Goal: Task Accomplishment & Management: Manage account settings

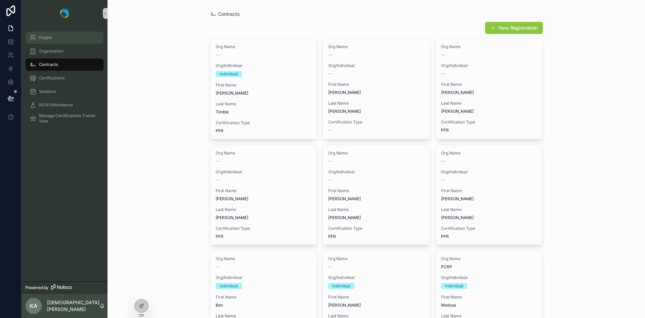
click at [40, 43] on link "People" at bounding box center [65, 38] width 78 height 12
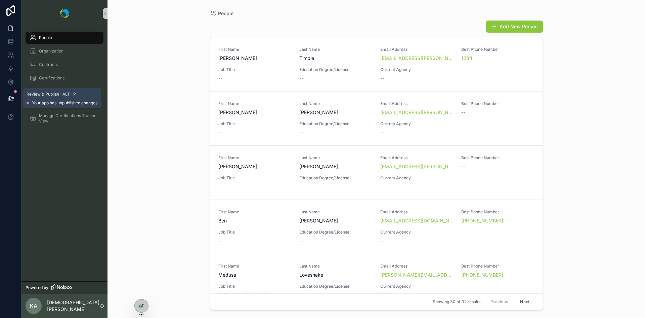
click at [11, 98] on icon at bounding box center [10, 98] width 7 height 7
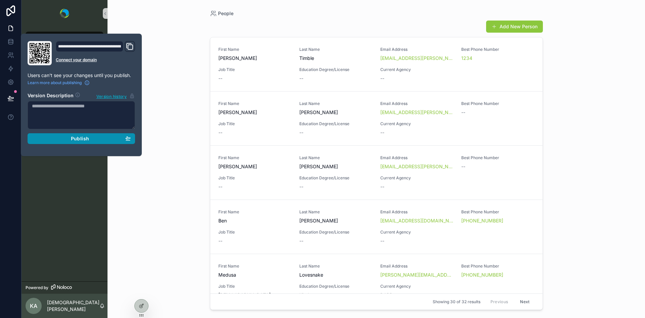
click at [66, 137] on div "Publish" at bounding box center [81, 138] width 99 height 6
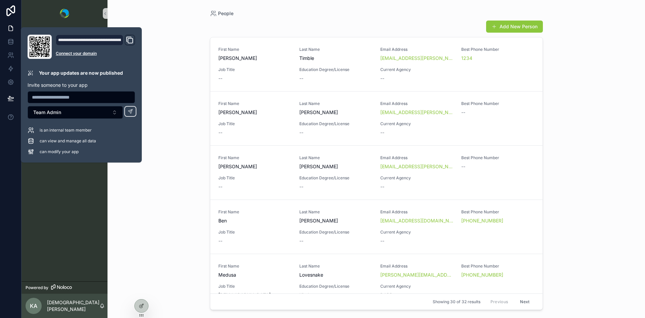
click at [158, 89] on div "People Add New Person First Name [PERSON_NAME] Last Name [PERSON_NAME] Email Ad…" at bounding box center [377, 159] width 538 height 318
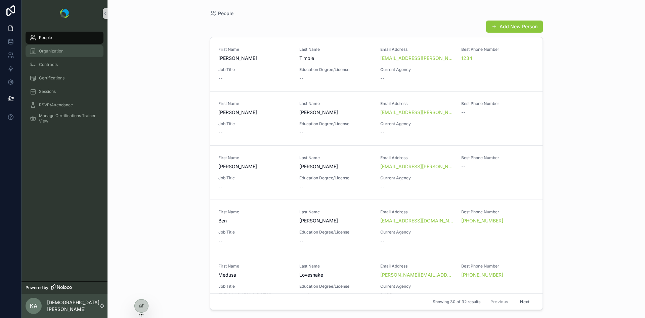
click at [47, 50] on span "Organization" at bounding box center [51, 50] width 25 height 5
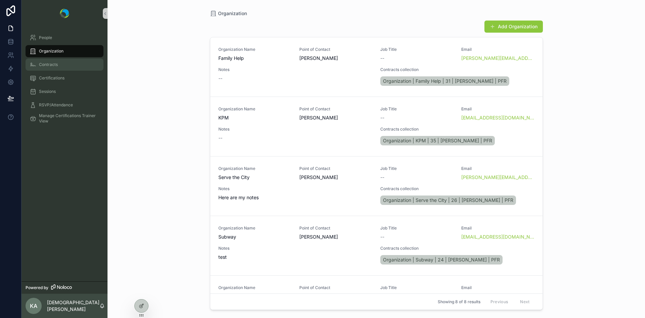
click at [48, 68] on div "Contracts" at bounding box center [65, 64] width 70 height 11
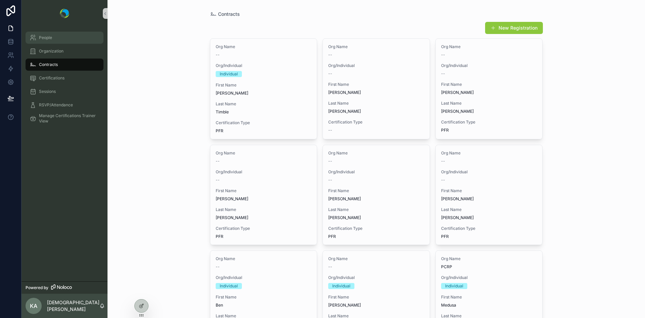
click at [44, 40] on span "People" at bounding box center [45, 37] width 13 height 5
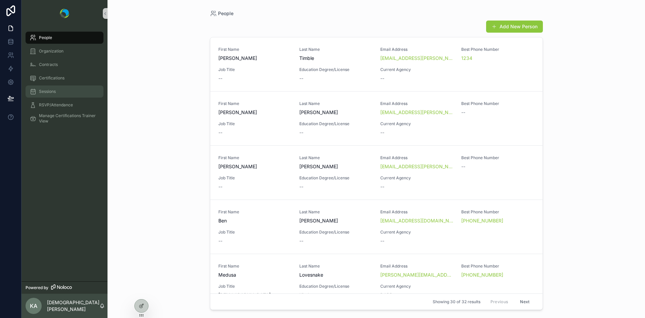
click at [44, 96] on div "Sessions" at bounding box center [65, 91] width 70 height 11
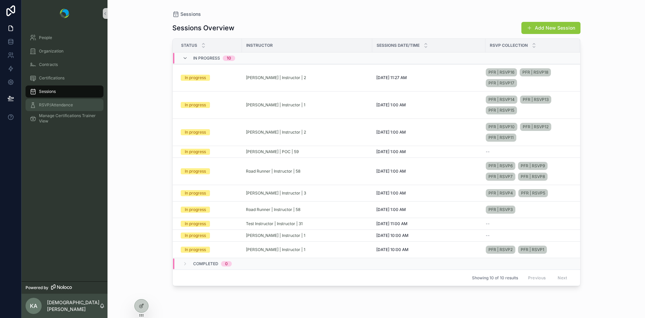
click at [44, 106] on span "RSVP/Attendance" at bounding box center [56, 104] width 34 height 5
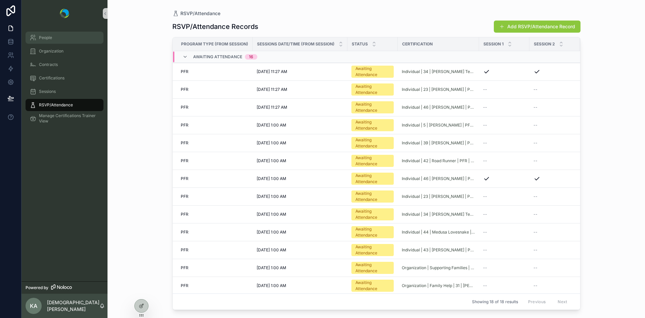
click at [47, 38] on span "People" at bounding box center [45, 37] width 13 height 5
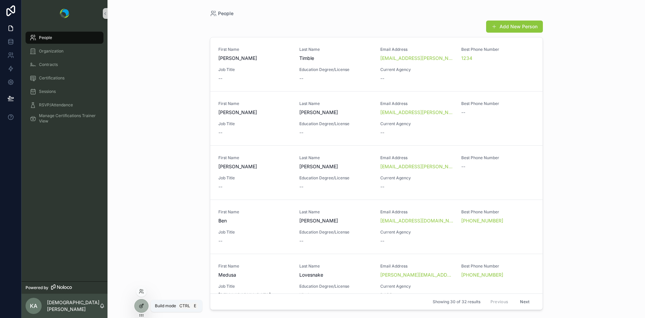
click at [142, 305] on icon at bounding box center [141, 305] width 5 height 5
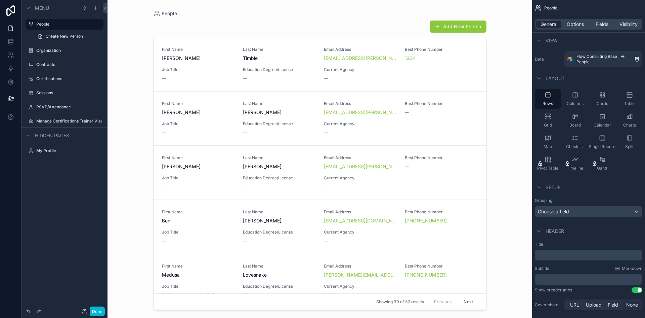
click at [209, 64] on div "scrollable content" at bounding box center [320, 155] width 344 height 310
click at [627, 97] on icon "scrollable content" at bounding box center [629, 94] width 7 height 7
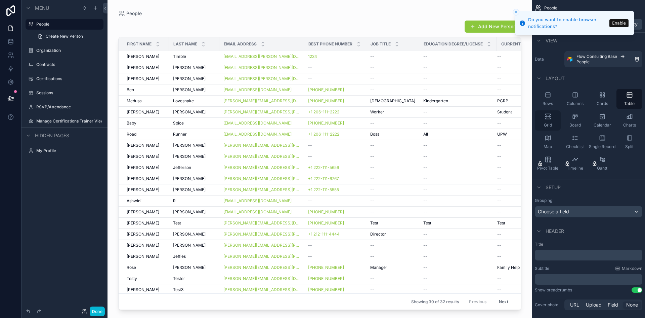
click at [551, 117] on icon "scrollable content" at bounding box center [548, 116] width 7 height 7
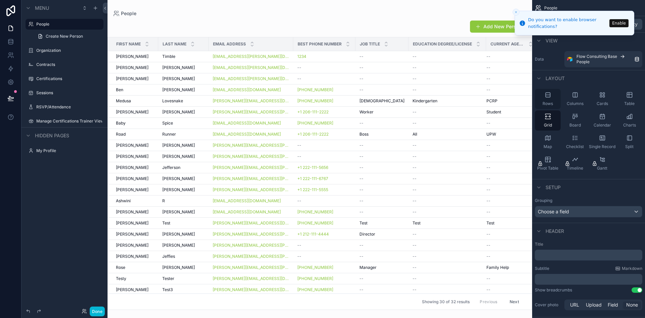
click at [552, 96] on div "Rows" at bounding box center [548, 99] width 26 height 20
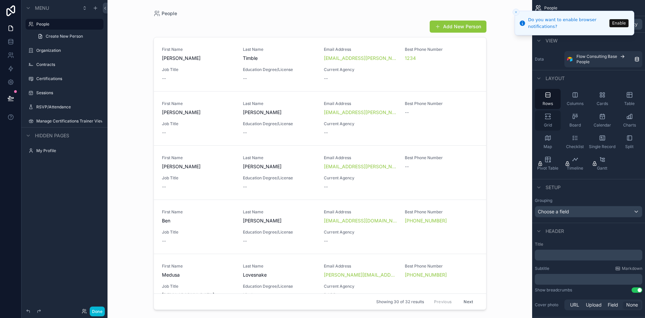
click at [548, 120] on div "Grid" at bounding box center [548, 120] width 26 height 20
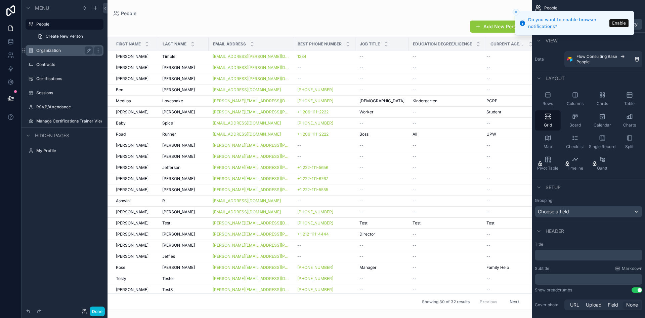
click at [54, 50] on label "Organization" at bounding box center [63, 50] width 54 height 5
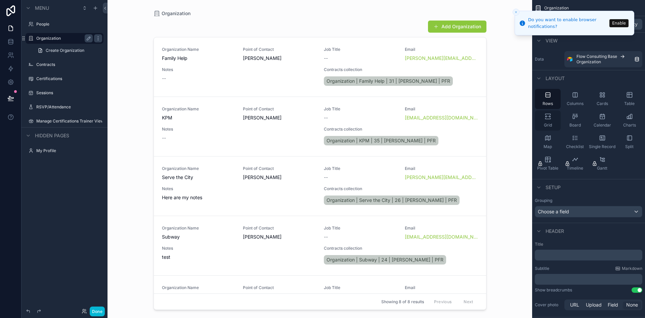
click at [550, 119] on icon "scrollable content" at bounding box center [547, 118] width 5 height 1
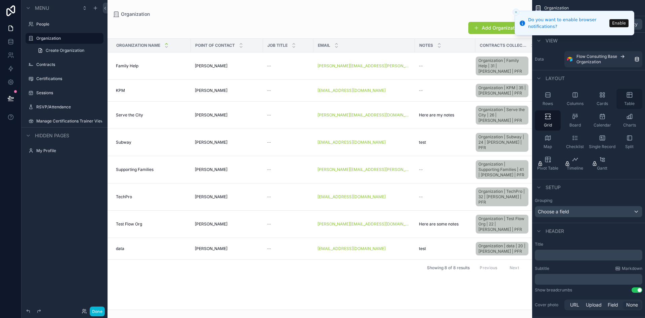
click at [626, 98] on icon "scrollable content" at bounding box center [629, 94] width 7 height 7
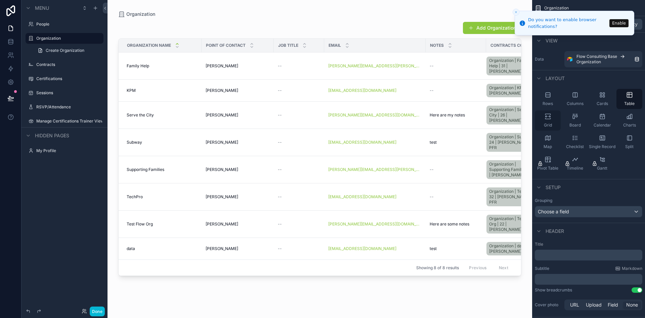
click at [548, 117] on icon "scrollable content" at bounding box center [548, 116] width 7 height 7
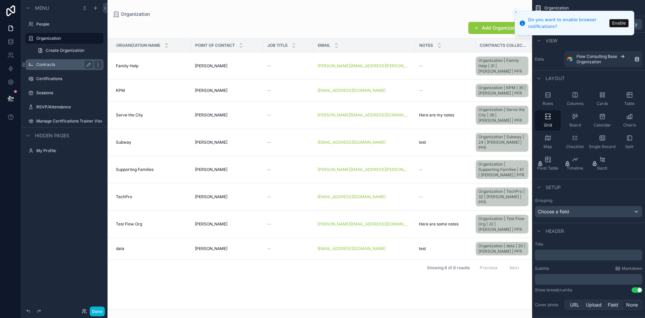
click at [45, 66] on label "Contracts" at bounding box center [63, 64] width 54 height 5
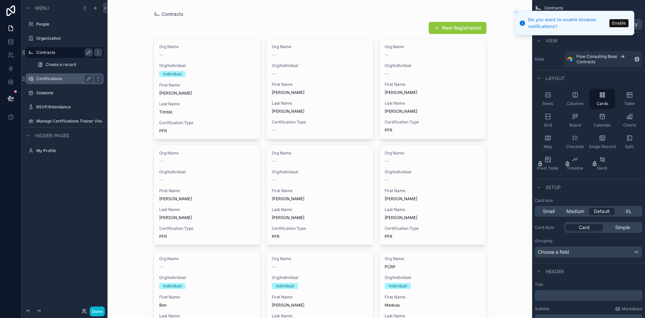
click at [46, 80] on label "Certifications" at bounding box center [63, 78] width 54 height 5
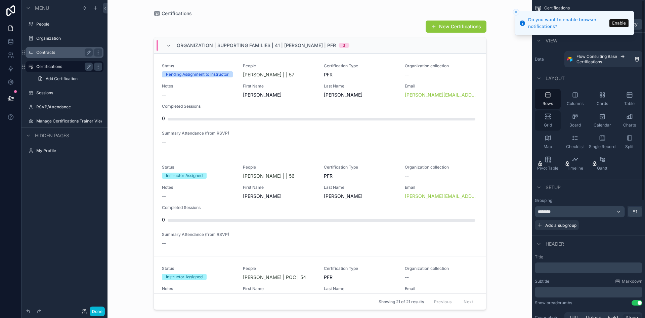
click at [548, 119] on icon "scrollable content" at bounding box center [547, 118] width 5 height 1
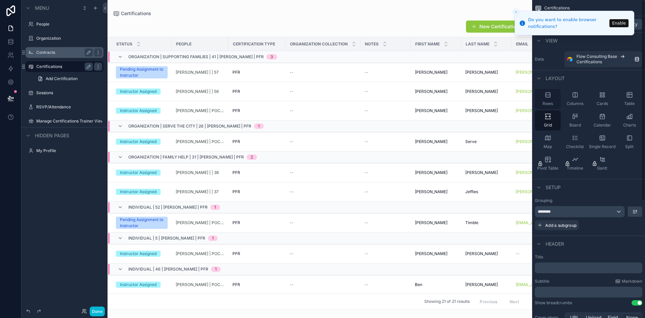
click at [548, 96] on icon "scrollable content" at bounding box center [548, 94] width 7 height 7
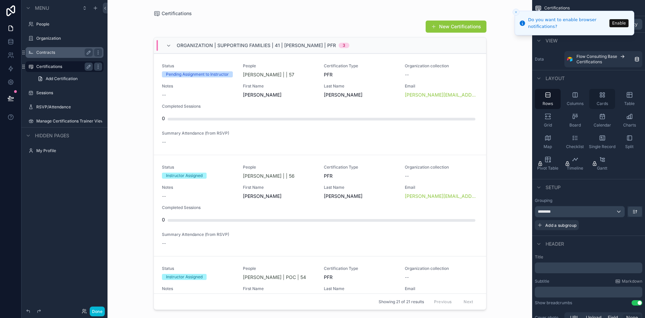
click at [606, 98] on icon "scrollable content" at bounding box center [602, 94] width 7 height 7
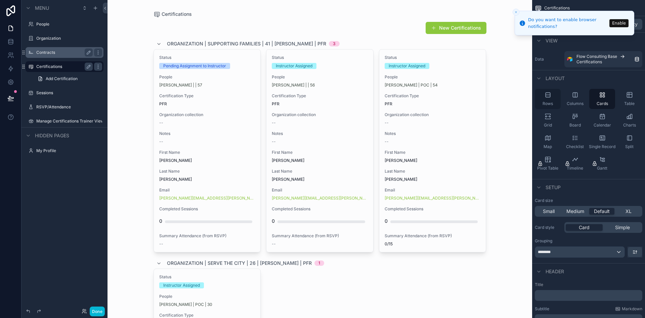
click at [546, 96] on icon "scrollable content" at bounding box center [548, 94] width 4 height 4
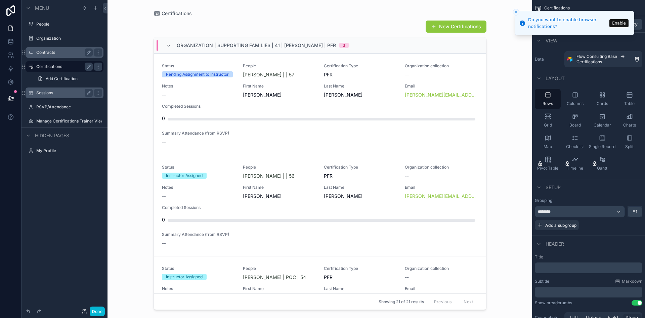
click at [38, 96] on div "Sessions" at bounding box center [64, 93] width 56 height 8
click at [46, 92] on label "Sessions" at bounding box center [63, 92] width 54 height 5
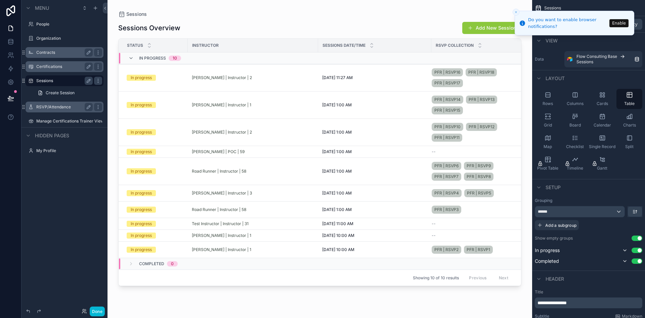
click at [44, 105] on label "RSVP/Attendance" at bounding box center [63, 106] width 54 height 5
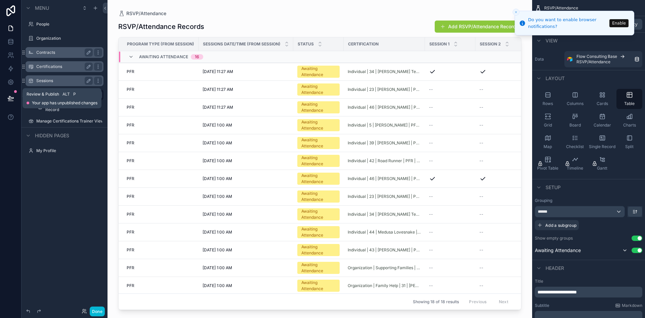
click at [10, 98] on icon at bounding box center [10, 98] width 7 height 7
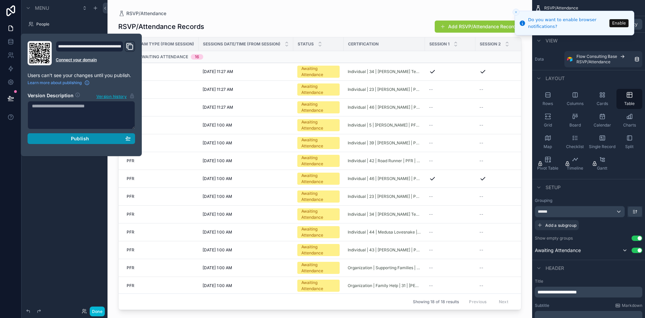
click at [46, 138] on div "Publish" at bounding box center [81, 138] width 99 height 6
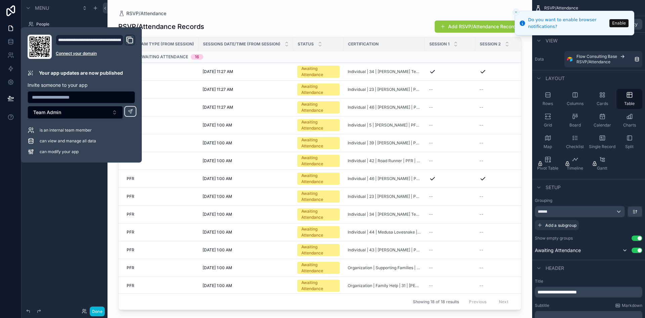
click at [202, 11] on div "scrollable content" at bounding box center [320, 155] width 425 height 310
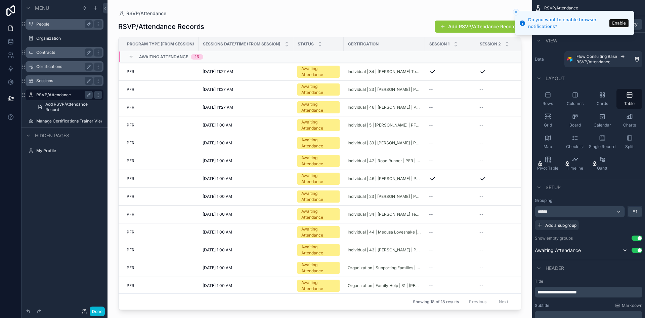
click at [44, 27] on div "People" at bounding box center [64, 24] width 56 height 8
click at [515, 13] on icon "Close toast" at bounding box center [516, 12] width 4 height 4
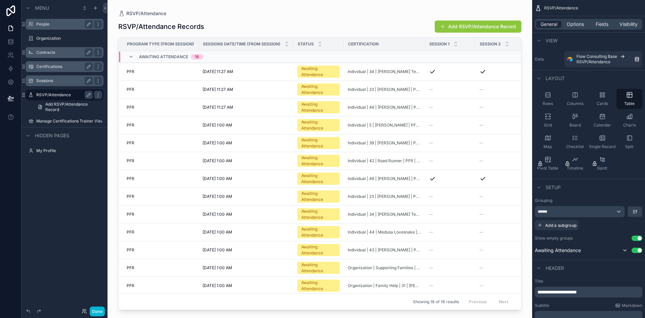
click at [36, 25] on div "People" at bounding box center [64, 24] width 75 height 11
click at [40, 32] on div "Organization" at bounding box center [65, 38] width 86 height 12
click at [41, 36] on label "Organization" at bounding box center [63, 38] width 54 height 5
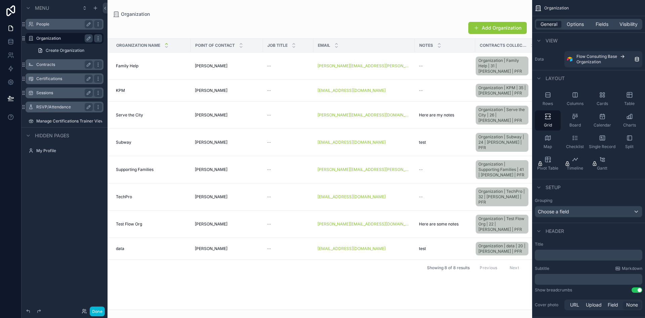
click at [43, 24] on label "People" at bounding box center [63, 24] width 54 height 5
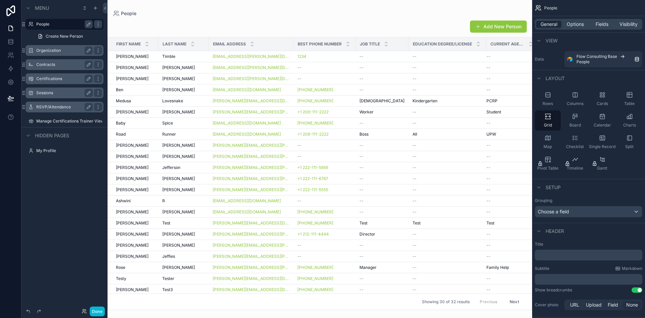
click at [51, 93] on label "Sessions" at bounding box center [63, 92] width 54 height 5
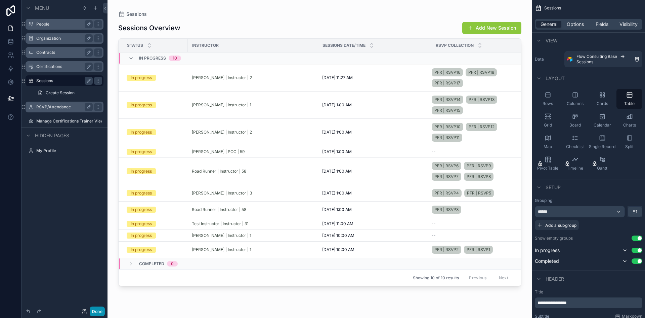
click at [98, 312] on button "Done" at bounding box center [97, 311] width 15 height 10
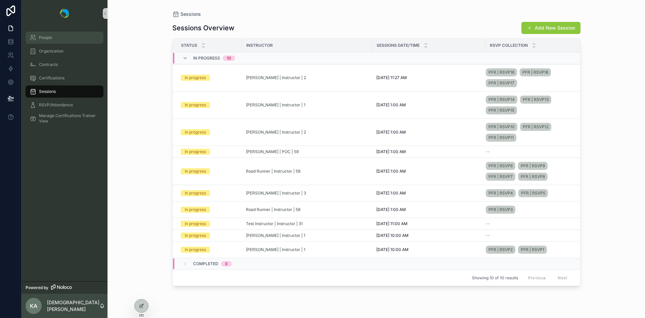
click at [49, 38] on span "People" at bounding box center [45, 37] width 13 height 5
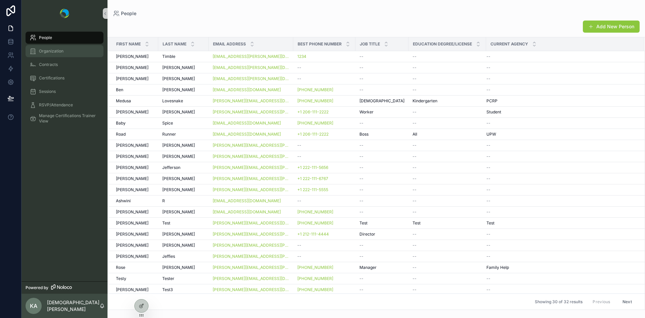
click at [49, 52] on span "Organization" at bounding box center [51, 50] width 25 height 5
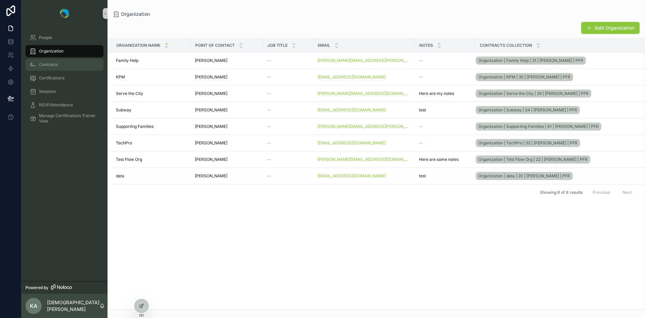
click at [49, 65] on span "Contracts" at bounding box center [48, 64] width 19 height 5
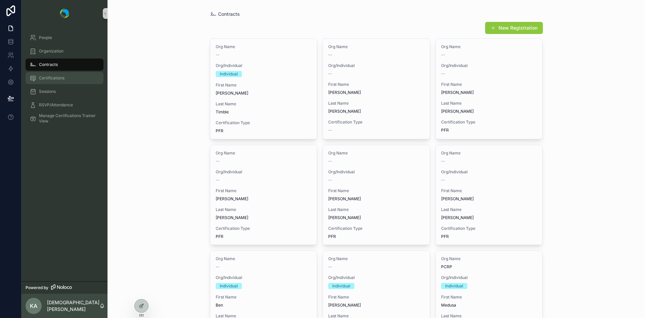
click at [56, 80] on span "Certifications" at bounding box center [52, 77] width 26 height 5
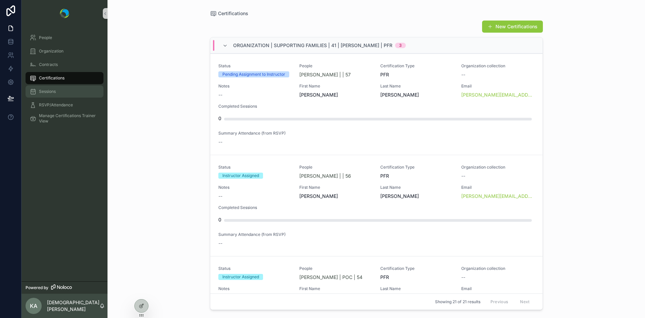
click at [43, 89] on span "Sessions" at bounding box center [47, 91] width 17 height 5
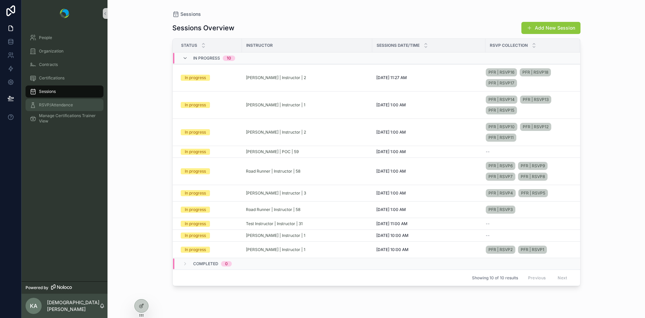
click at [46, 107] on span "RSVP/Attendance" at bounding box center [56, 104] width 34 height 5
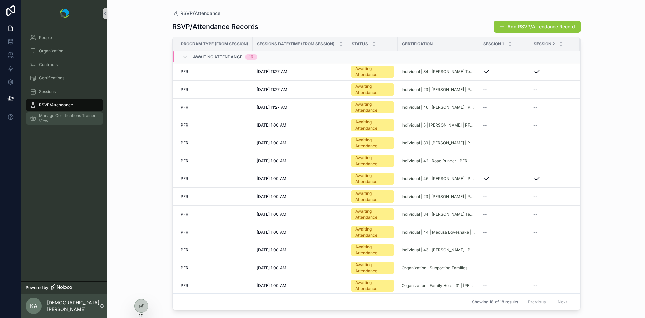
click at [47, 115] on span "Manage Certifications Trainer View" at bounding box center [68, 118] width 58 height 11
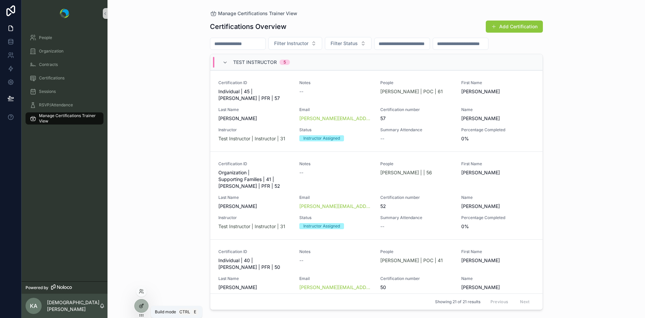
click at [141, 308] on icon at bounding box center [140, 305] width 3 height 3
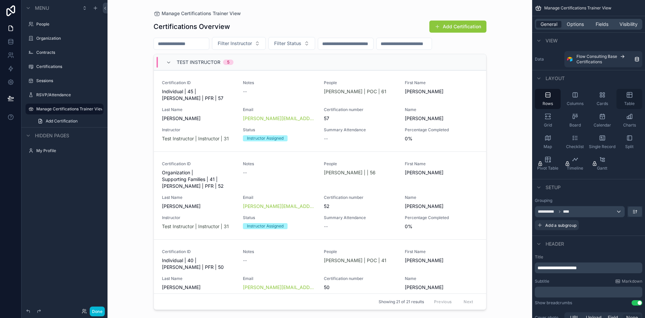
click at [630, 95] on icon "scrollable content" at bounding box center [629, 94] width 7 height 7
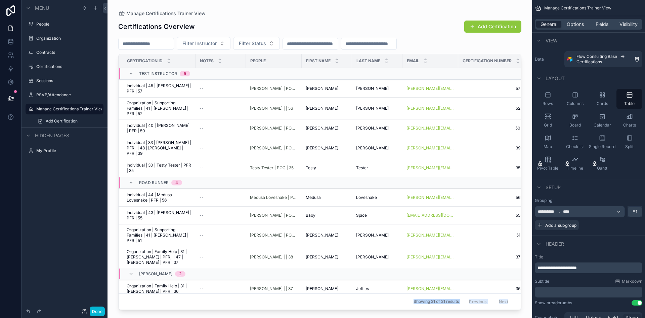
drag, startPoint x: 345, startPoint y: 307, endPoint x: 365, endPoint y: 311, distance: 20.6
click at [365, 311] on div "Manage Certifications Trainer View Certifications Overview Add Certification Fi…" at bounding box center [320, 159] width 425 height 318
click at [372, 307] on div "scrollable content" at bounding box center [320, 155] width 425 height 310
click at [547, 96] on icon "scrollable content" at bounding box center [548, 94] width 7 height 7
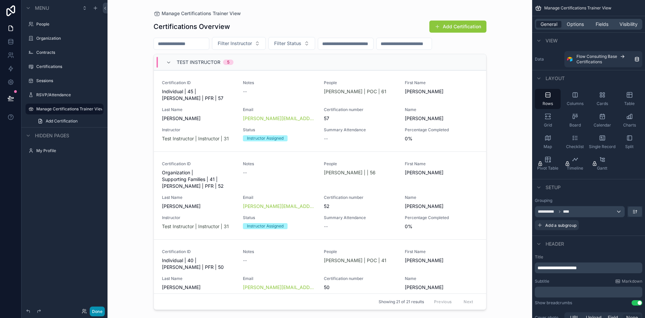
click at [95, 313] on button "Done" at bounding box center [97, 311] width 15 height 10
